Goal: Task Accomplishment & Management: Manage account settings

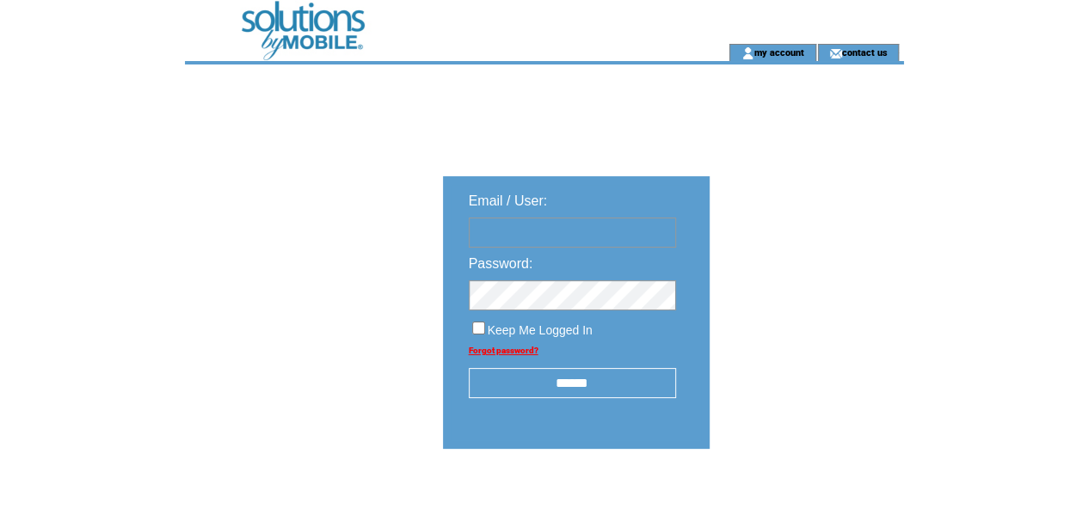
type input "********"
click at [561, 383] on input "******" at bounding box center [572, 383] width 207 height 30
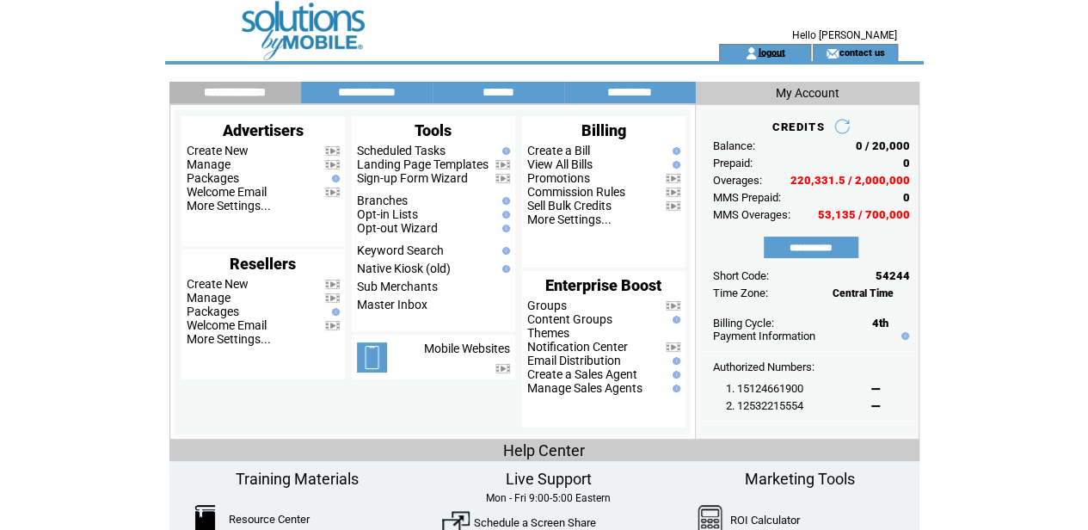
click at [760, 46] on link "logout" at bounding box center [770, 51] width 27 height 11
